Goal: Contribute content: Contribute content

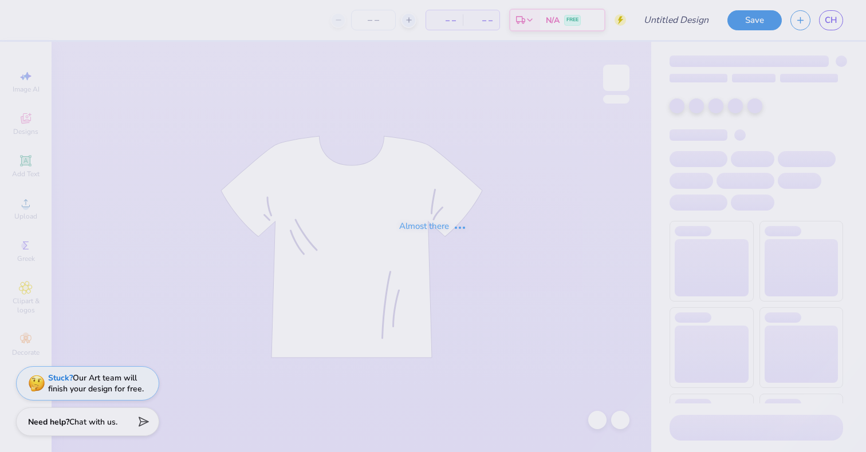
type input "[PERSON_NAME] [PERSON_NAME] : [GEOGRAPHIC_DATA][US_STATE]"
type input "24"
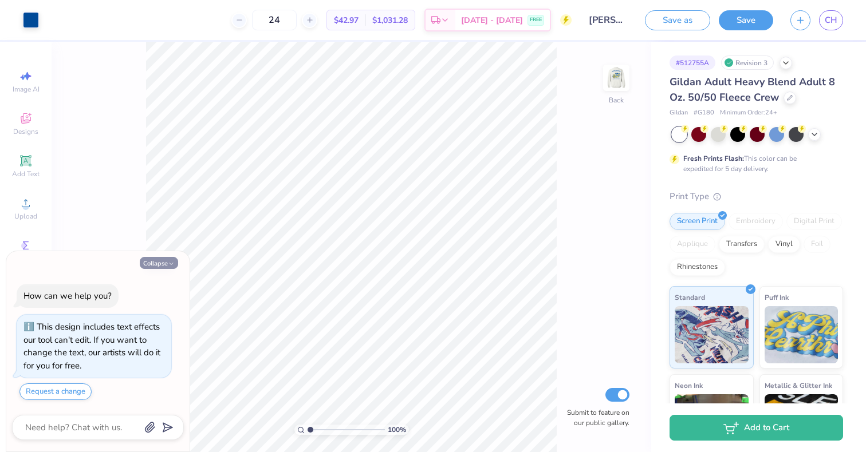
click at [163, 265] on button "Collapse" at bounding box center [159, 263] width 38 height 12
type textarea "x"
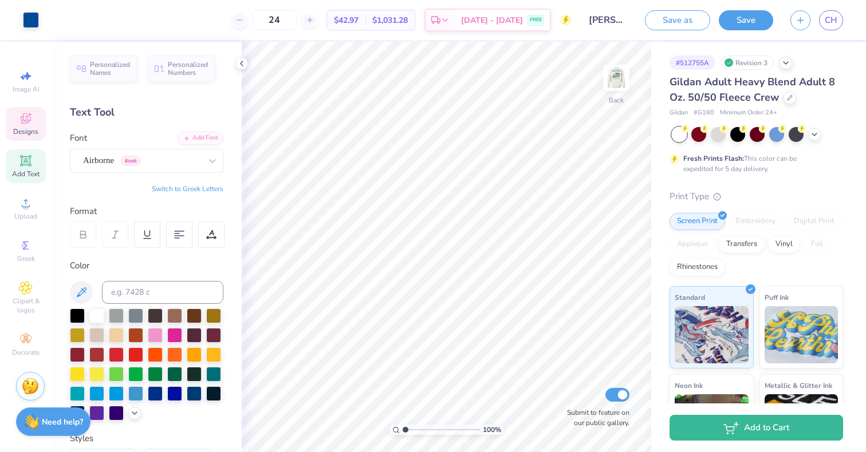
click at [22, 126] on div "Designs" at bounding box center [26, 124] width 40 height 34
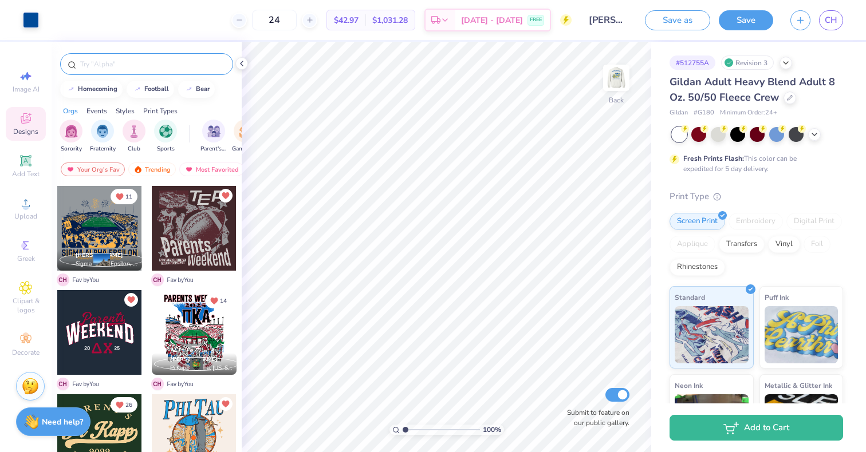
click at [118, 66] on input "text" at bounding box center [152, 63] width 147 height 11
type input "phi tau"
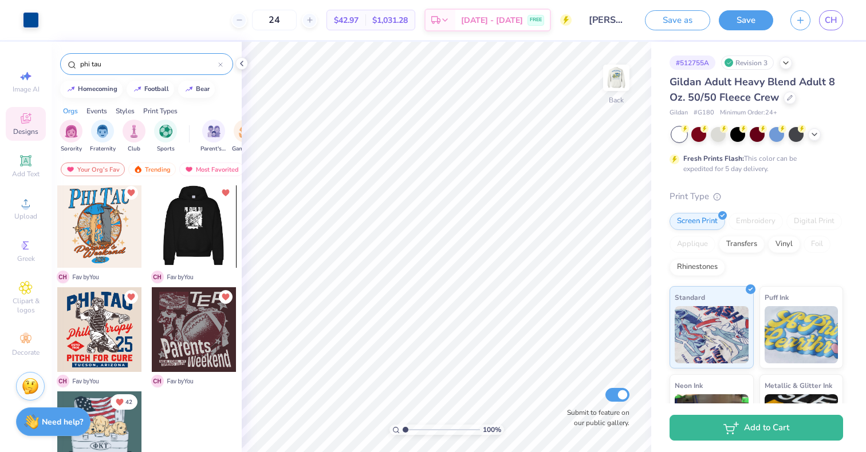
scroll to position [3, 0]
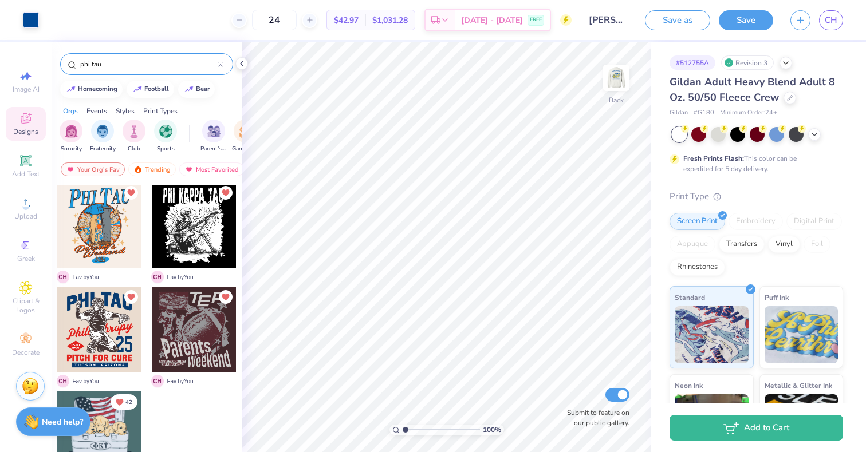
drag, startPoint x: 126, startPoint y: 62, endPoint x: 23, endPoint y: 41, distance: 104.8
click at [25, 49] on div "Art colors 24 $42.97 Per Item $1,031.28 Total Est. Delivery [DATE] - [DATE] FRE…" at bounding box center [433, 226] width 866 height 452
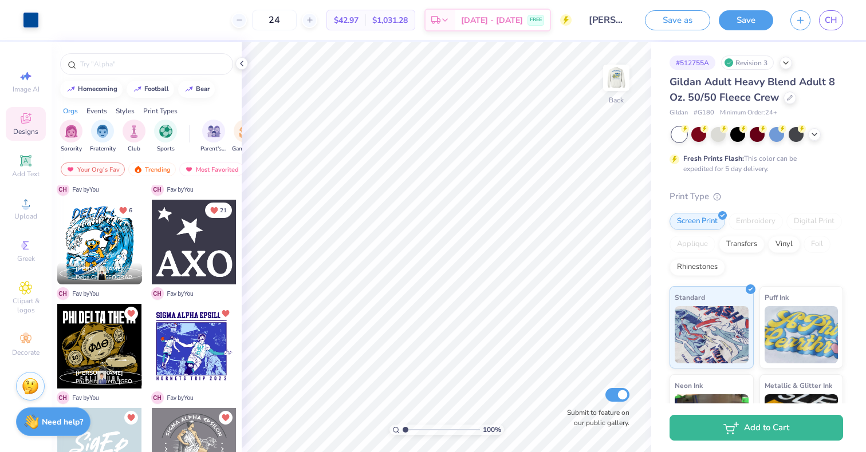
scroll to position [300, 0]
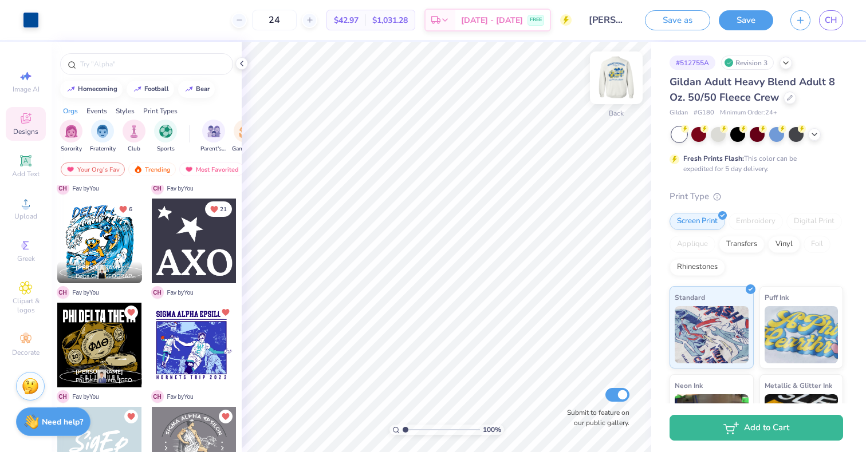
click at [615, 82] on img at bounding box center [616, 78] width 46 height 46
click at [611, 73] on img at bounding box center [616, 78] width 46 height 46
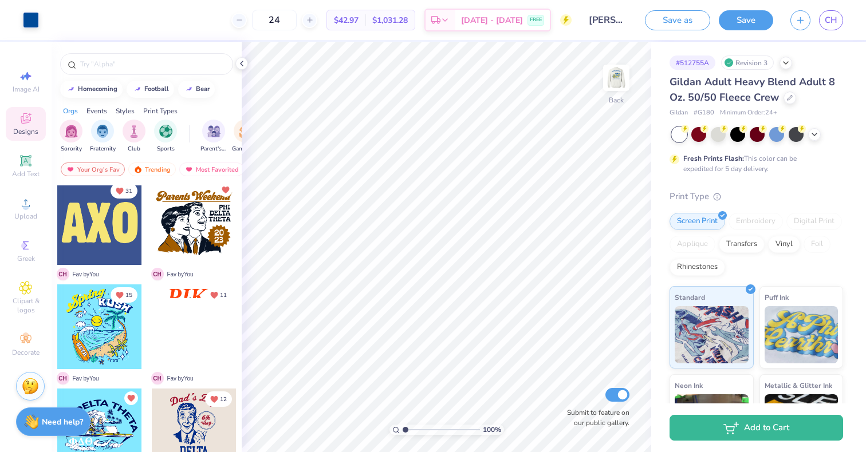
scroll to position [1884, 0]
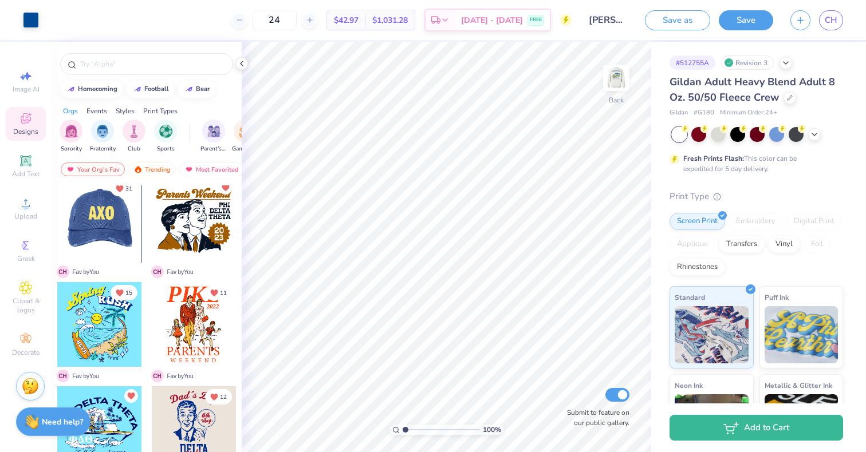
click at [98, 221] on div at bounding box center [99, 220] width 85 height 85
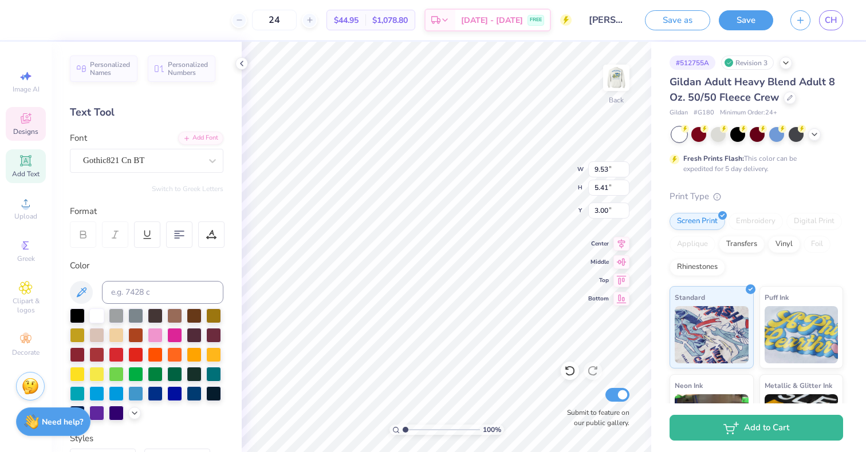
type textarea "F"
type textarea "P"
type textarea "PKT"
type input "9.08"
click at [612, 85] on img at bounding box center [616, 78] width 46 height 46
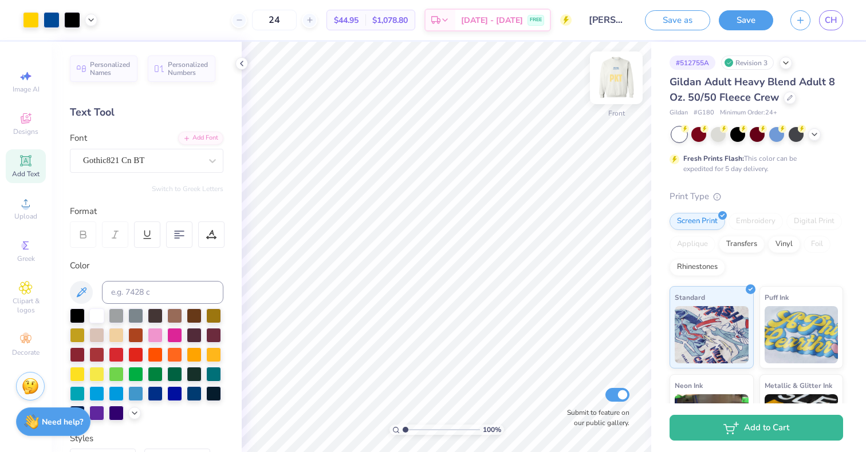
click at [612, 88] on img at bounding box center [616, 78] width 46 height 46
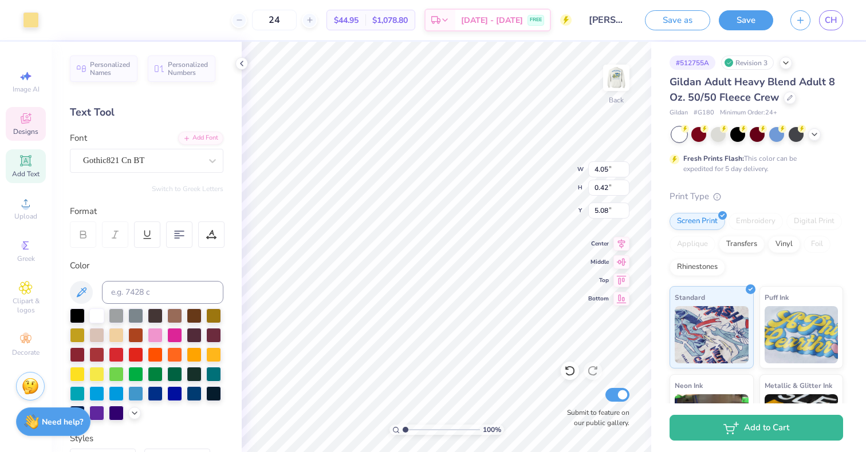
type input "8.63"
type input "5.07"
type input "9.08"
type input "3.40"
type input "0.72"
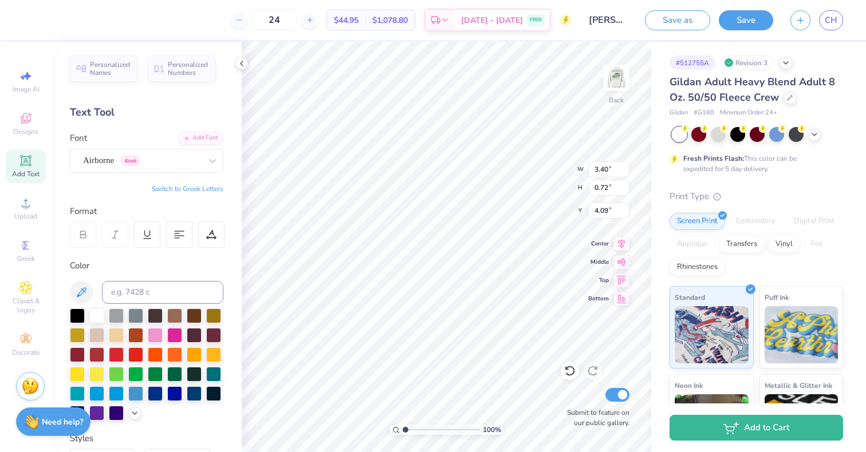
type input "5.50"
type input "8.63"
type input "5.07"
type input "9.04"
type input "3.44"
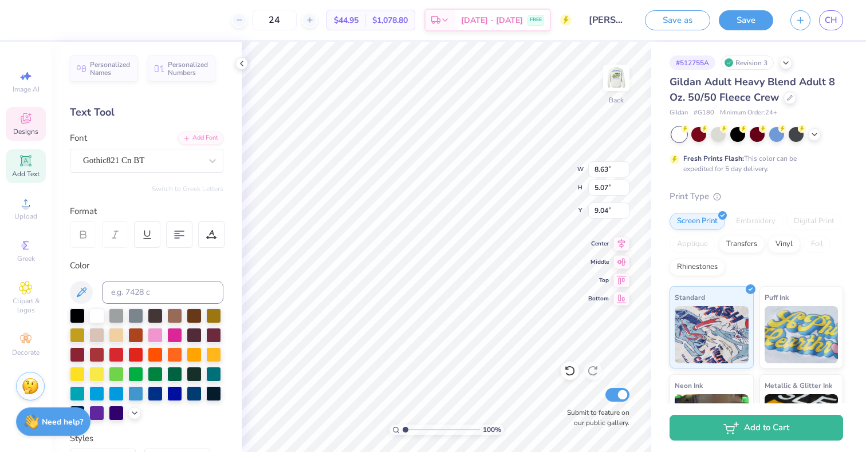
type input "2.02"
click at [140, 393] on div at bounding box center [135, 392] width 15 height 15
type input "3.00"
click at [157, 393] on div at bounding box center [155, 392] width 15 height 15
type input "2.01"
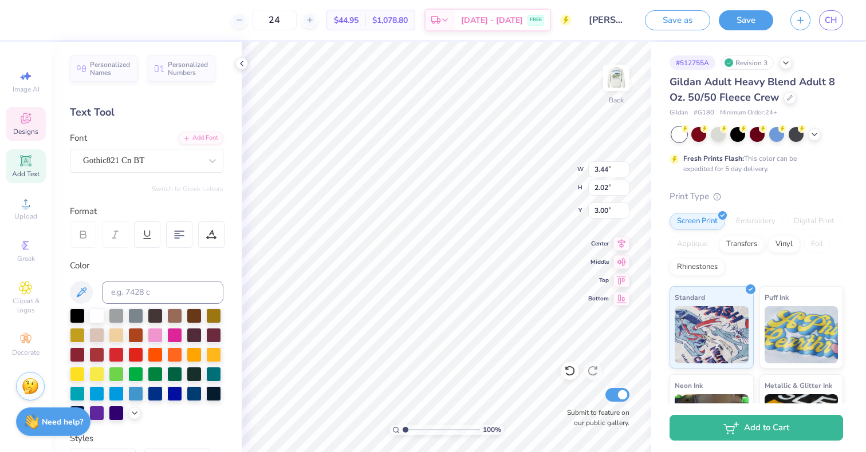
type input "1.18"
type input "3.90"
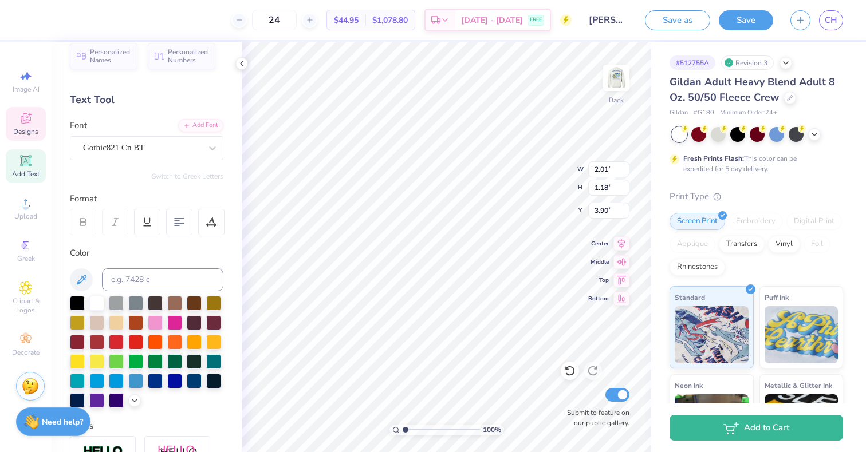
type input "2.14"
type input "1.26"
type input "3.82"
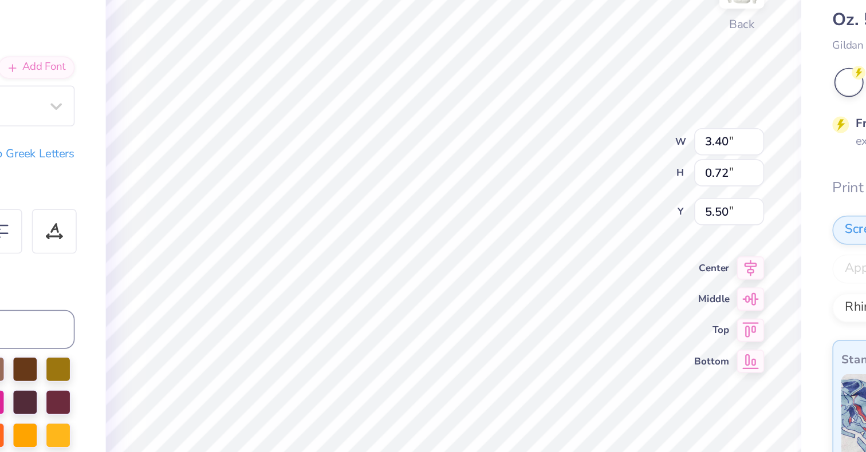
type input "16.72"
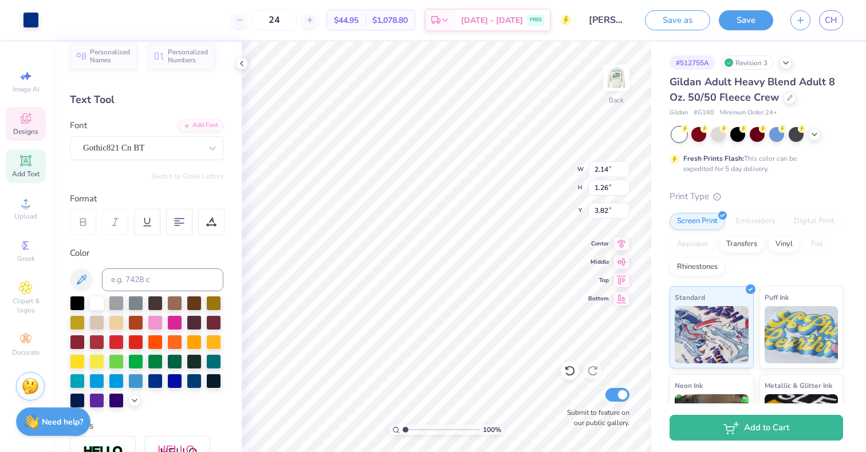
type input "2.14"
type input "1.26"
type input "3.82"
click at [86, 277] on icon at bounding box center [82, 280] width 10 height 10
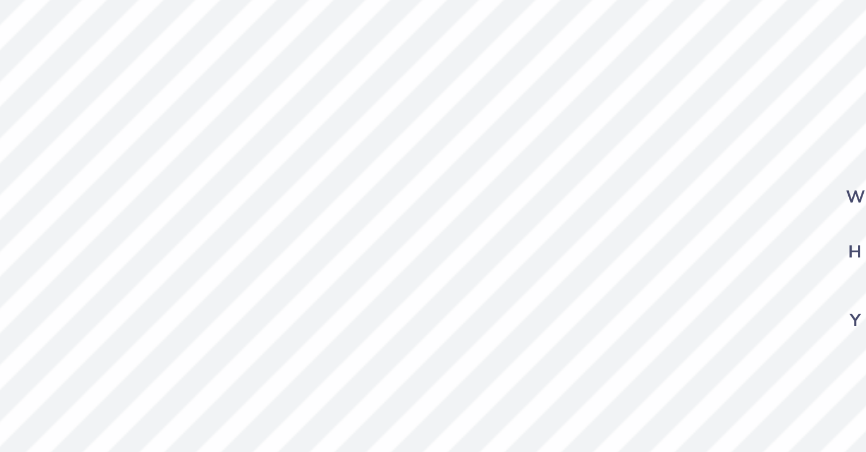
type input "3.56"
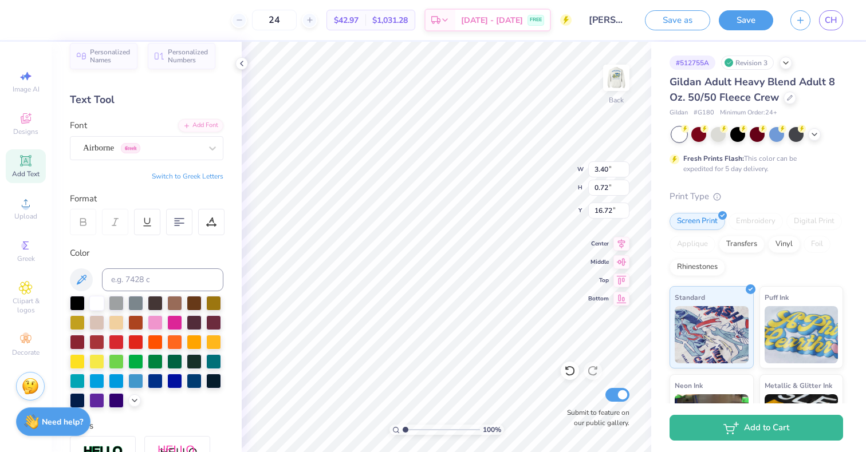
type input "2.14"
type input "1.26"
type input "8.12"
type input "3.40"
type input "0.72"
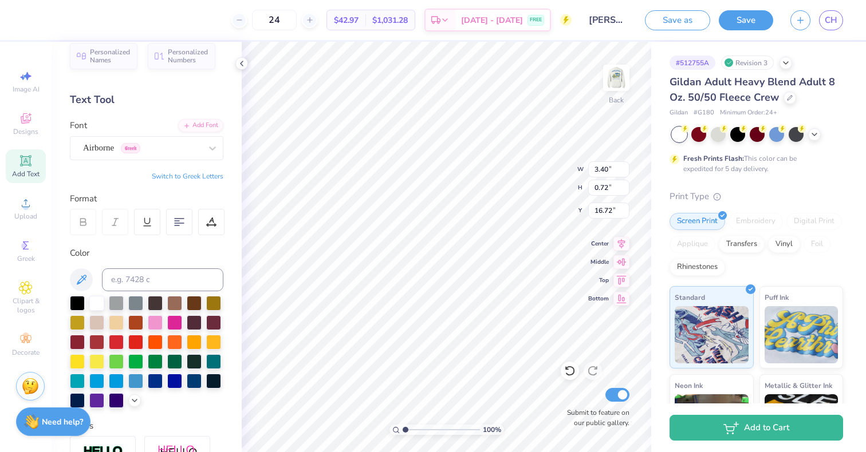
type input "4.11"
type input "9.19"
type input "3.40"
type input "0.72"
type input "4.11"
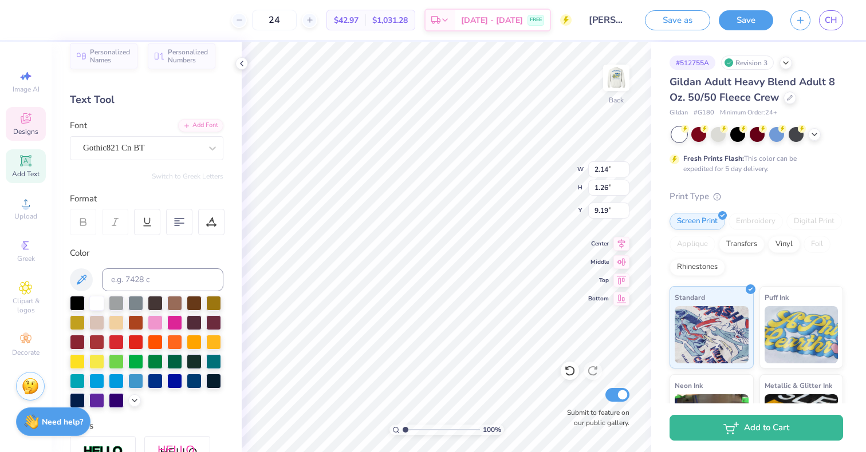
type input "3.56"
click at [31, 390] on img at bounding box center [30, 384] width 17 height 17
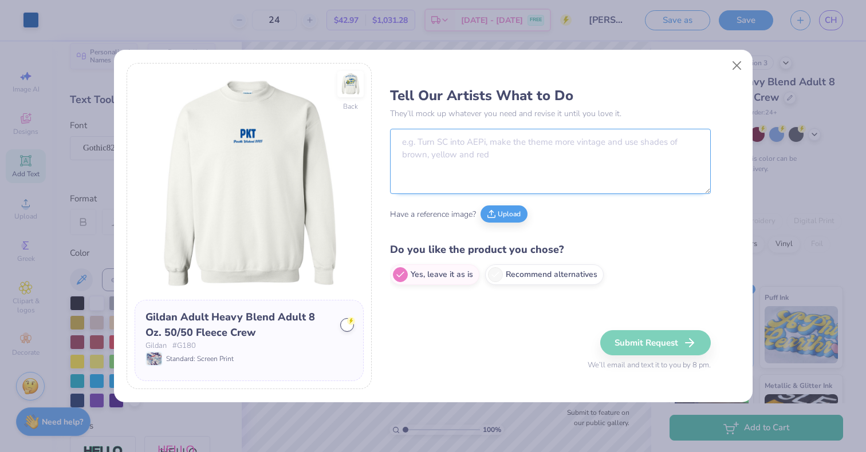
click at [452, 147] on textarea at bounding box center [550, 161] width 321 height 65
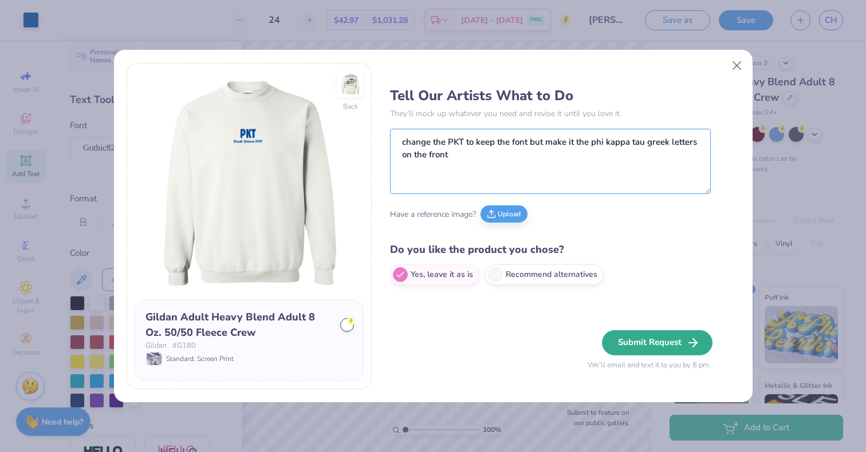
type textarea "change the PKT to keep the font but make it the phi kappa tau greek letters on …"
click at [661, 344] on button "Submit Request" at bounding box center [657, 342] width 111 height 25
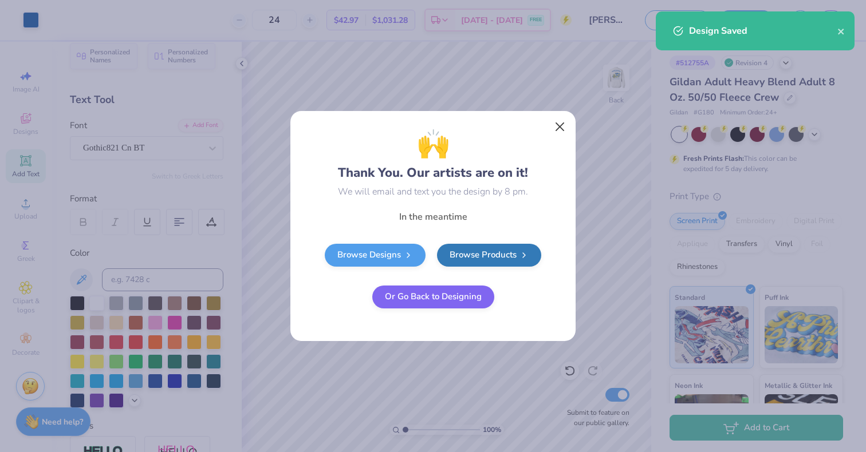
click at [567, 127] on button "Close" at bounding box center [560, 127] width 22 height 22
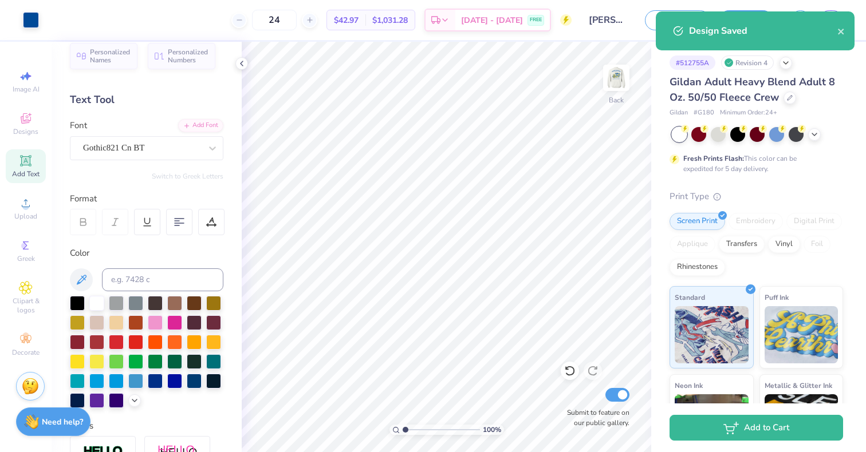
click at [848, 26] on div "Design Saved" at bounding box center [755, 30] width 199 height 39
click at [839, 28] on icon "close" at bounding box center [841, 31] width 8 height 9
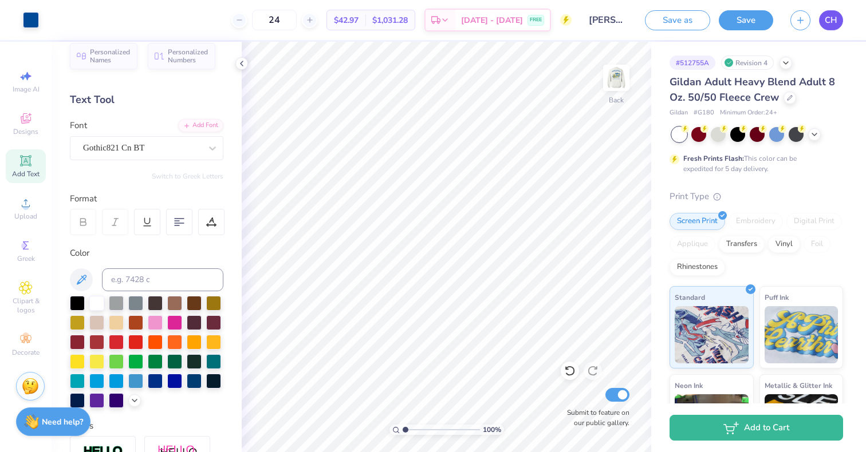
click at [834, 17] on span "CH" at bounding box center [831, 20] width 13 height 13
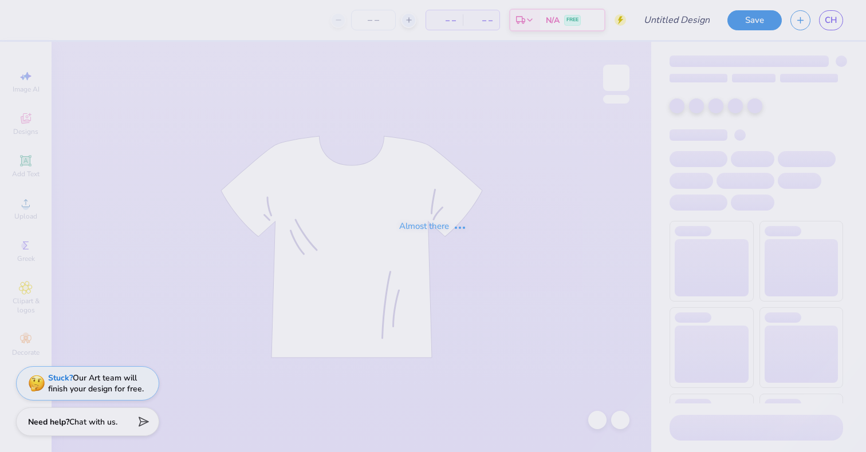
type input "[PERSON_NAME] [PERSON_NAME] : [GEOGRAPHIC_DATA][US_STATE]"
type input "24"
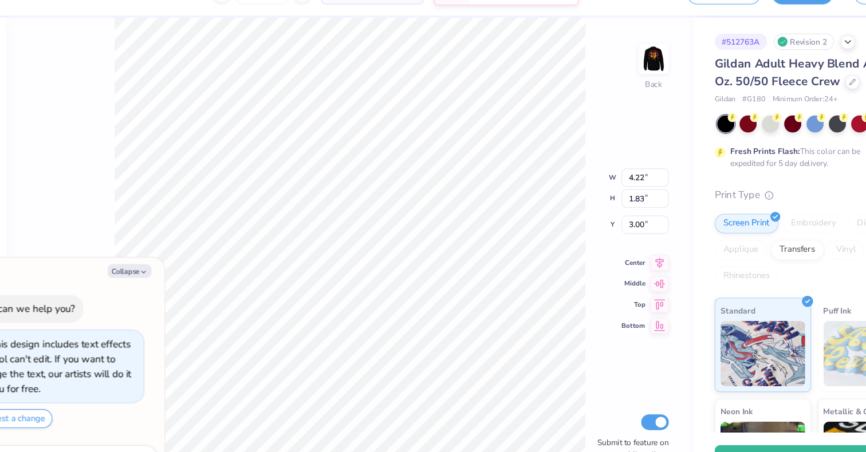
type textarea "x"
type input "3.46"
type input "1.51"
type input "3.33"
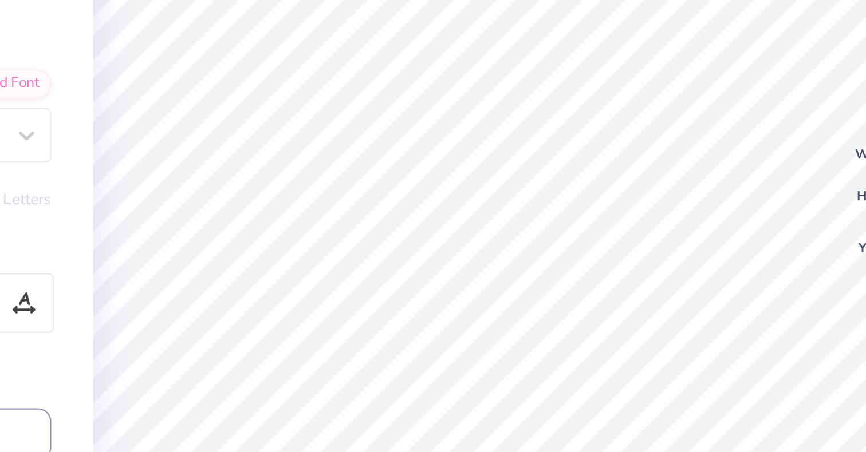
type textarea "x"
type input "5.10"
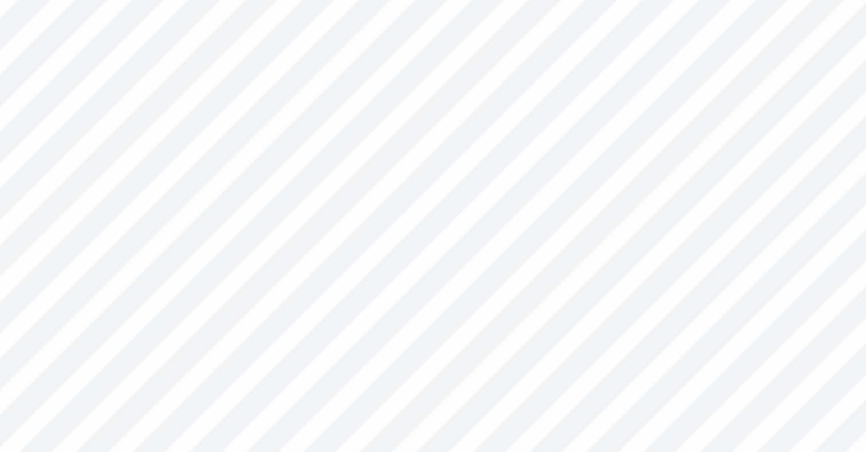
type textarea "x"
type input "4.84"
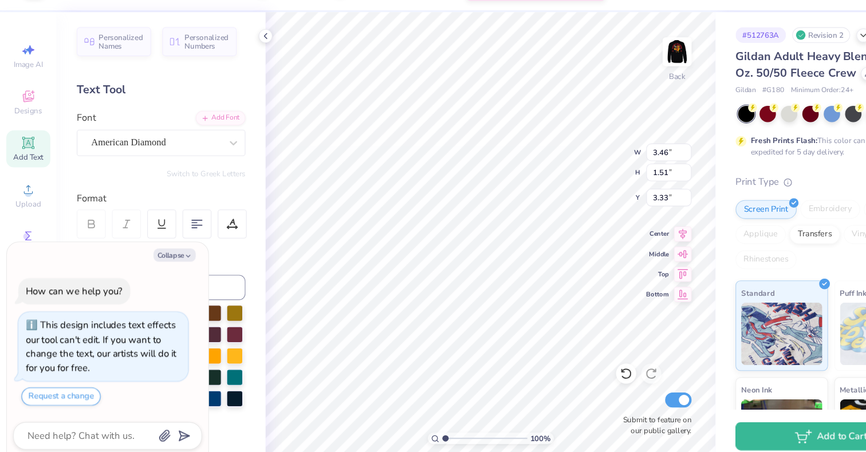
type textarea "x"
type input "3.24"
type input "1.41"
type input "3.43"
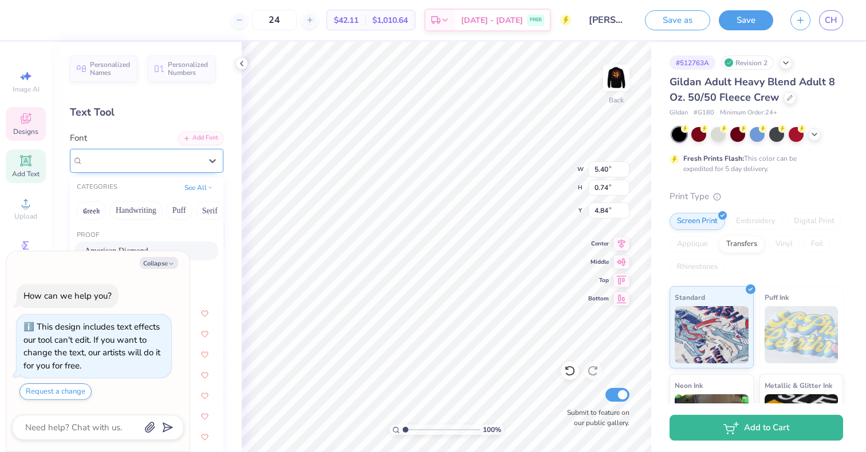
click at [144, 162] on div "American Diamond" at bounding box center [142, 161] width 120 height 18
click at [157, 266] on button "Collapse" at bounding box center [159, 263] width 38 height 12
type textarea "x"
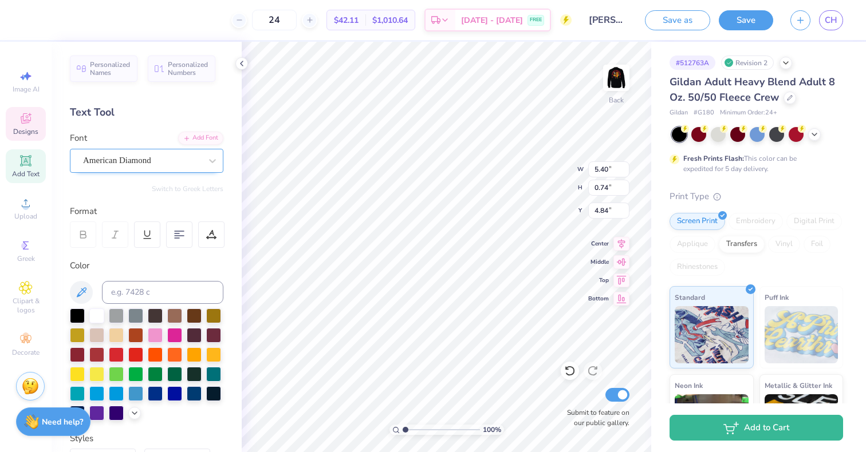
click at [127, 166] on div "American Diamond" at bounding box center [142, 161] width 120 height 18
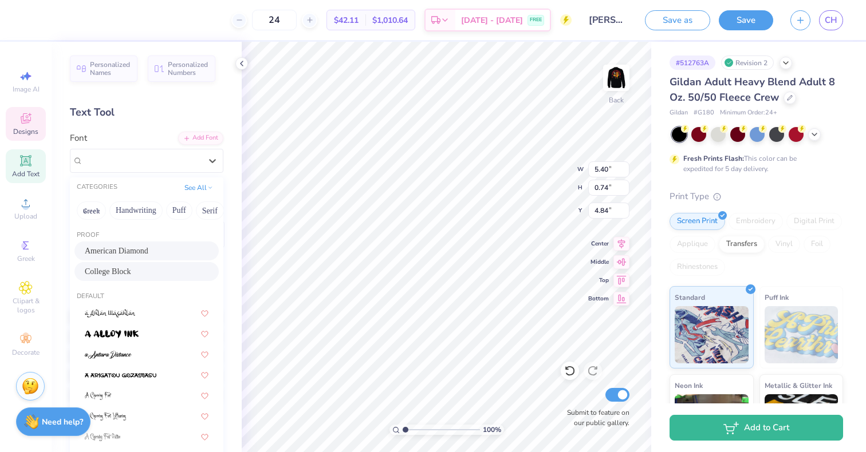
click at [131, 274] on span "College Block" at bounding box center [108, 272] width 46 height 12
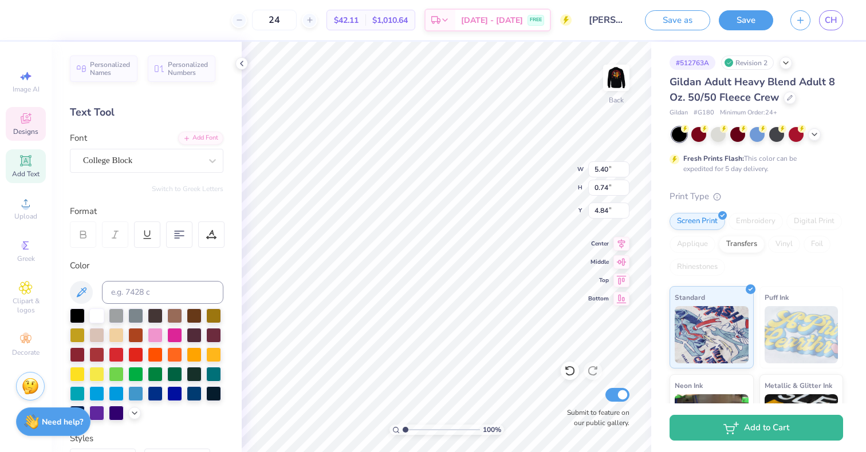
type input "8.52"
type input "0.69"
type input "4.86"
type input "3.77"
type input "0.31"
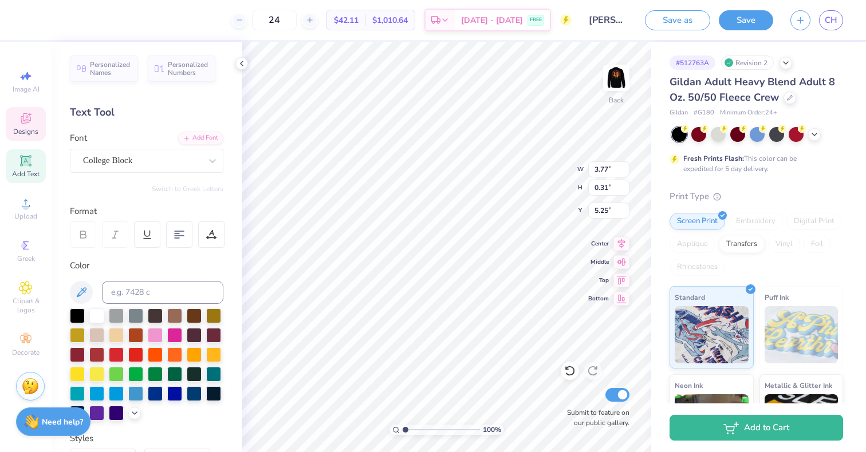
type input "5.11"
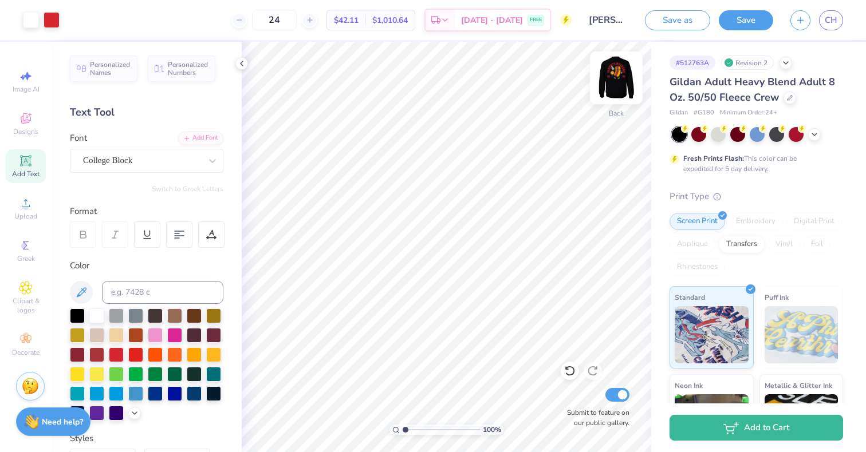
click at [613, 90] on img at bounding box center [616, 78] width 46 height 46
click at [613, 89] on img at bounding box center [616, 77] width 23 height 23
click at [734, 25] on button "Save" at bounding box center [746, 19] width 54 height 20
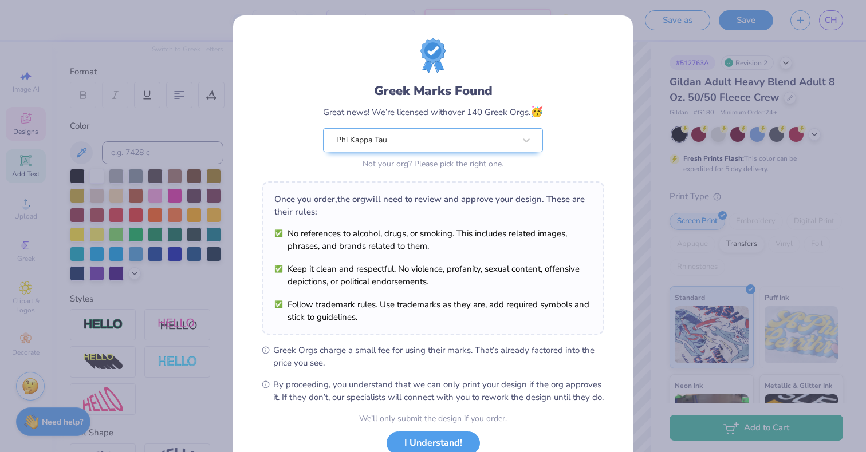
scroll to position [49, 0]
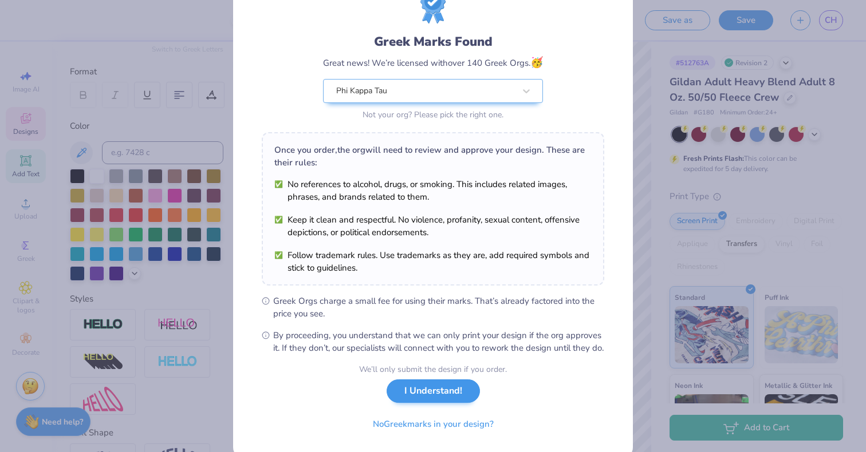
click at [424, 399] on button "I Understand!" at bounding box center [433, 391] width 93 height 23
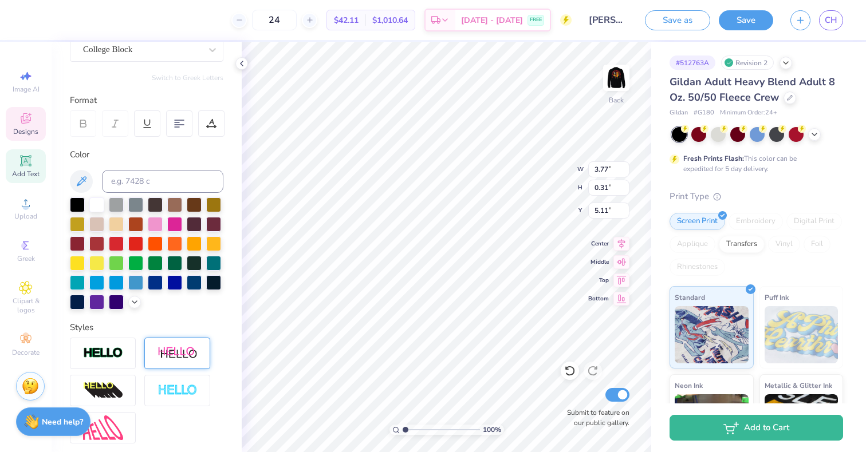
scroll to position [179, 0]
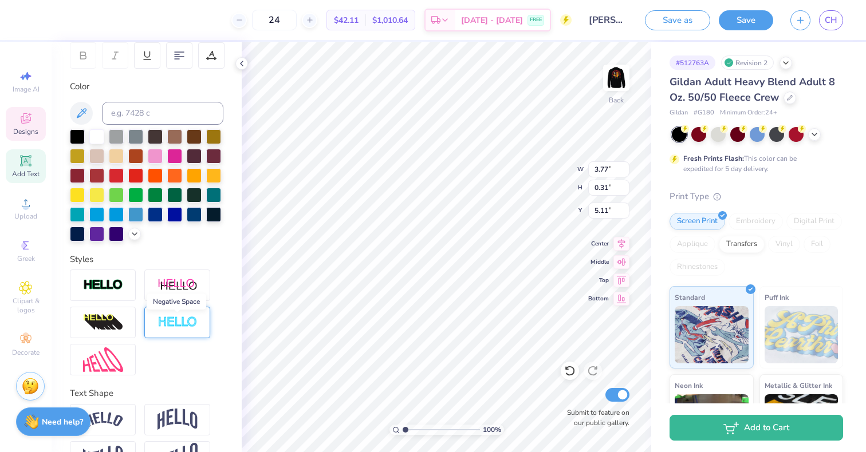
click at [166, 320] on img at bounding box center [177, 322] width 40 height 13
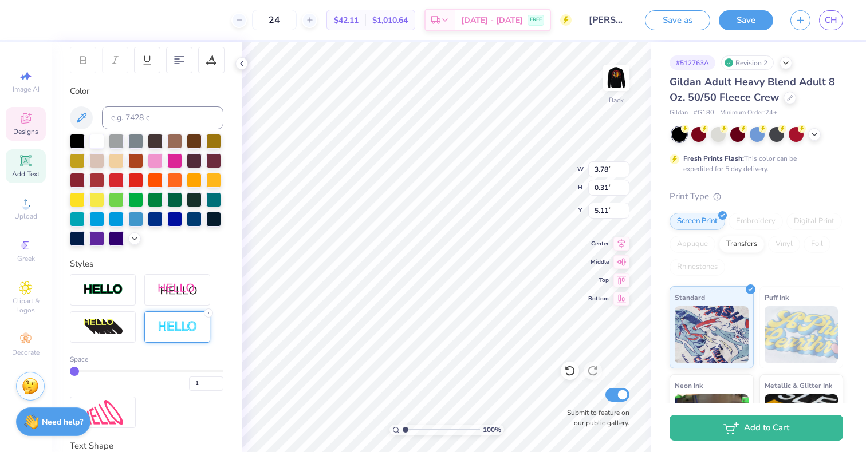
scroll to position [184, 0]
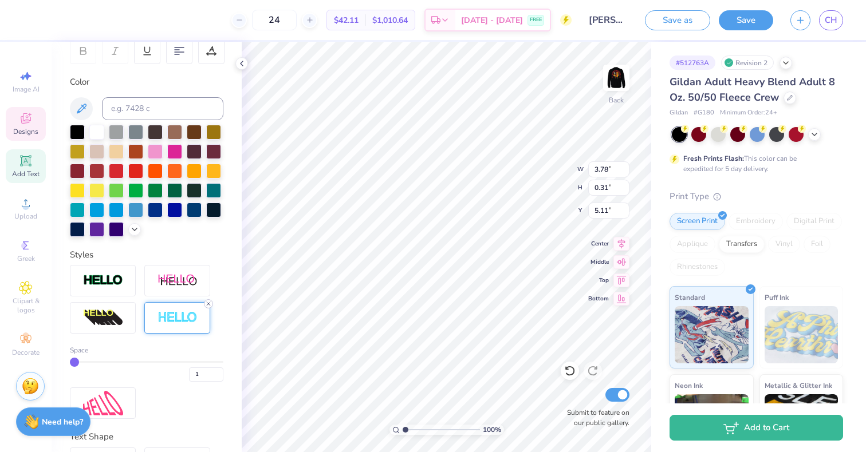
click at [207, 305] on icon at bounding box center [208, 304] width 7 height 7
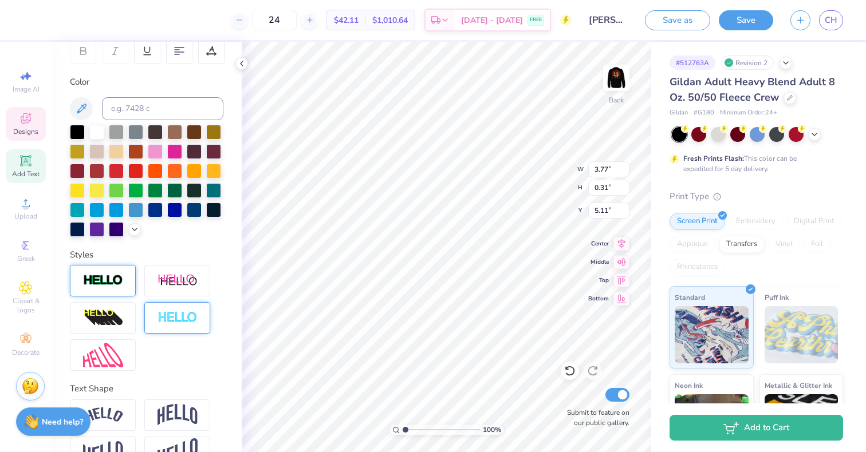
click at [119, 282] on img at bounding box center [103, 280] width 40 height 13
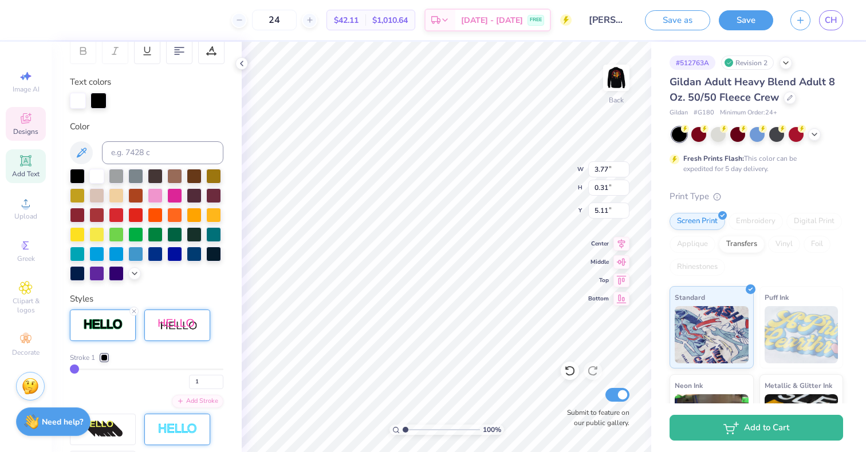
type input "3.78"
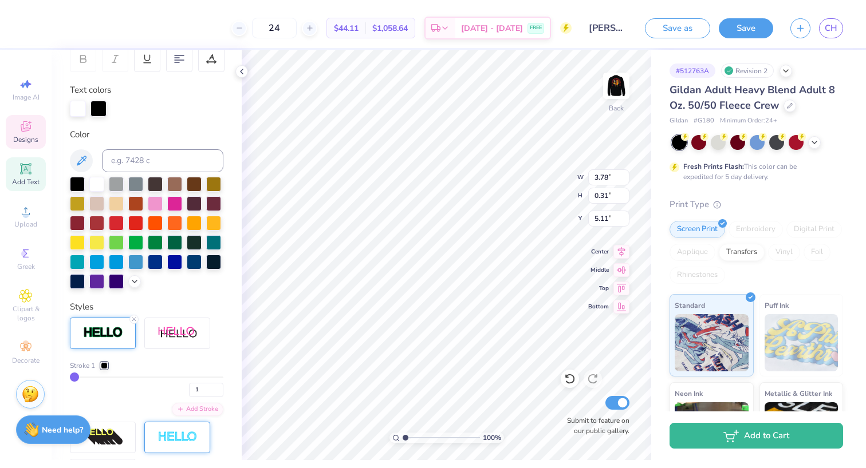
scroll to position [230, 0]
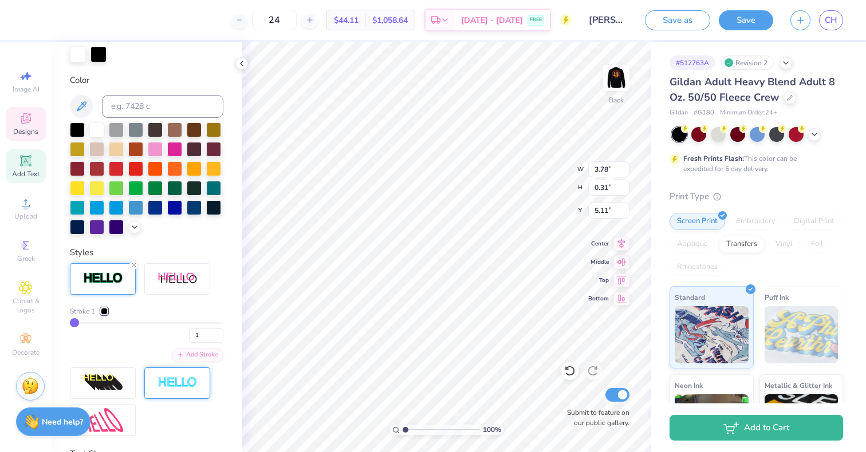
click at [103, 310] on div at bounding box center [104, 311] width 7 height 7
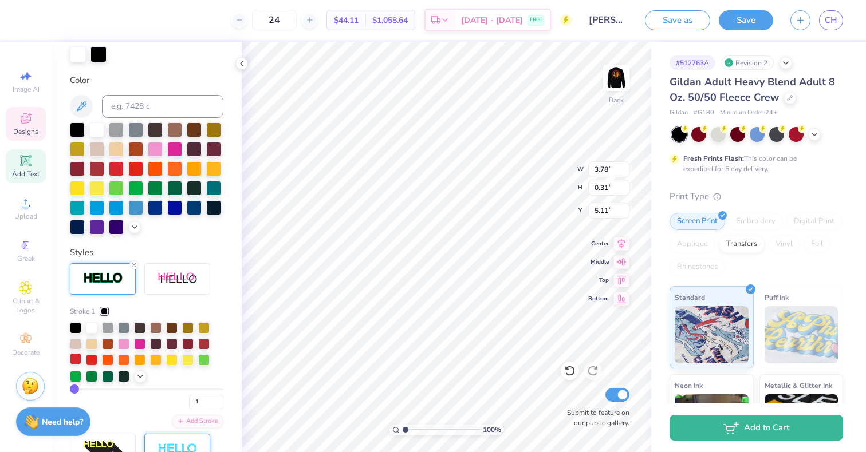
click at [78, 360] on div at bounding box center [75, 358] width 11 height 11
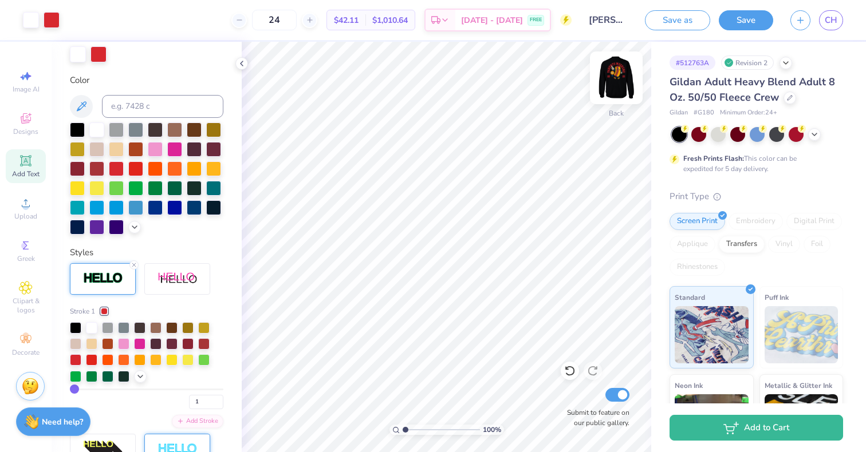
click at [620, 88] on img at bounding box center [616, 78] width 46 height 46
click at [616, 88] on img at bounding box center [616, 78] width 46 height 46
click at [135, 265] on icon at bounding box center [134, 265] width 7 height 7
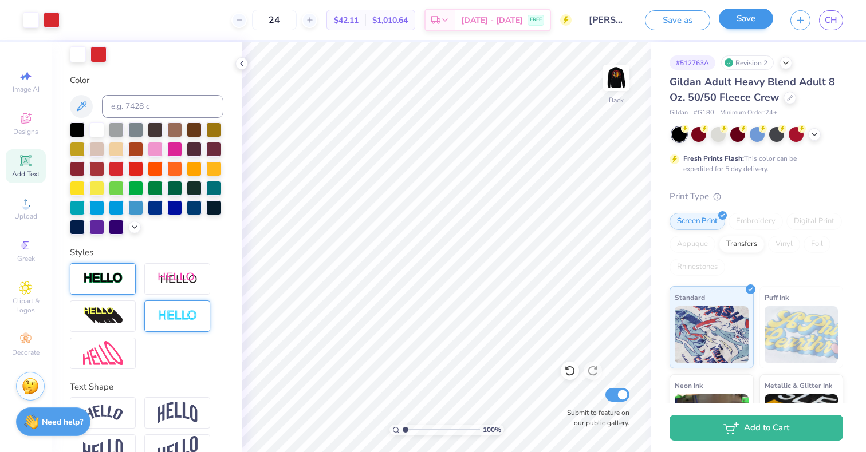
click at [739, 22] on button "Save" at bounding box center [746, 19] width 54 height 20
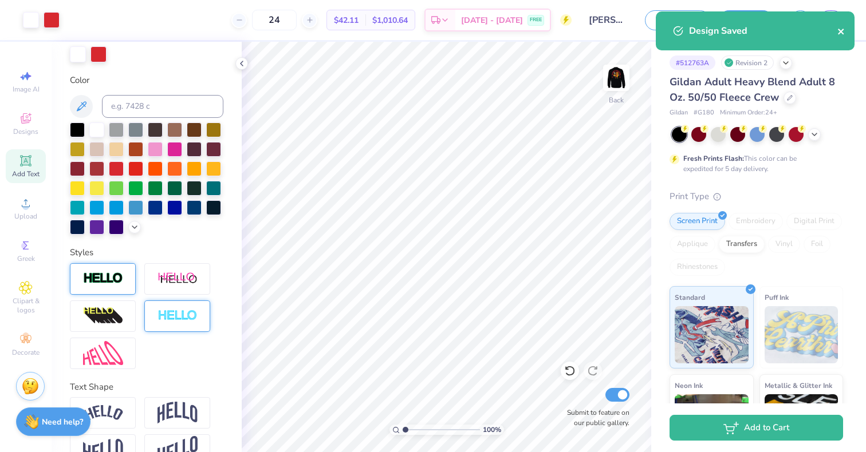
click at [845, 32] on icon "close" at bounding box center [841, 31] width 8 height 9
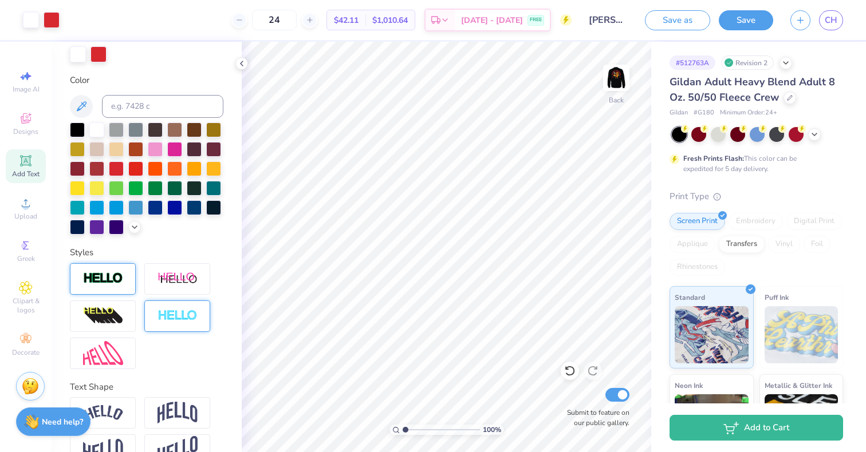
click at [833, 26] on div "Design Saved" at bounding box center [754, 35] width 203 height 52
click at [829, 25] on span "CH" at bounding box center [831, 20] width 13 height 13
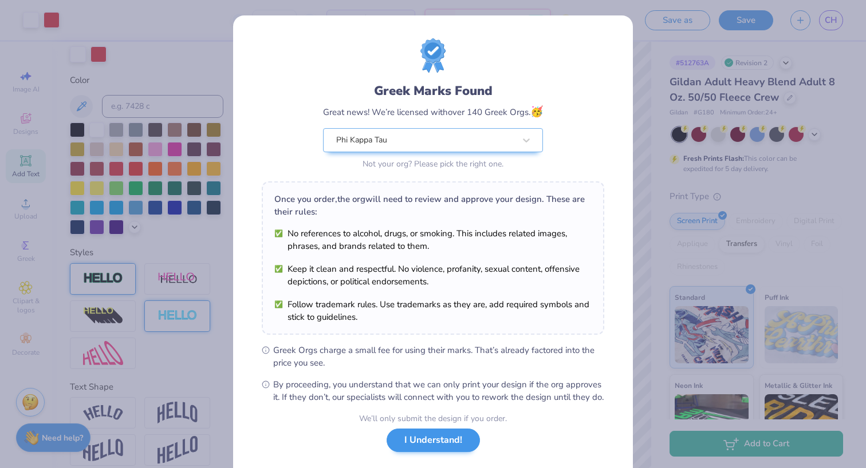
click at [457, 452] on button "I Understand!" at bounding box center [433, 440] width 93 height 23
